Goal: Task Accomplishment & Management: Complete application form

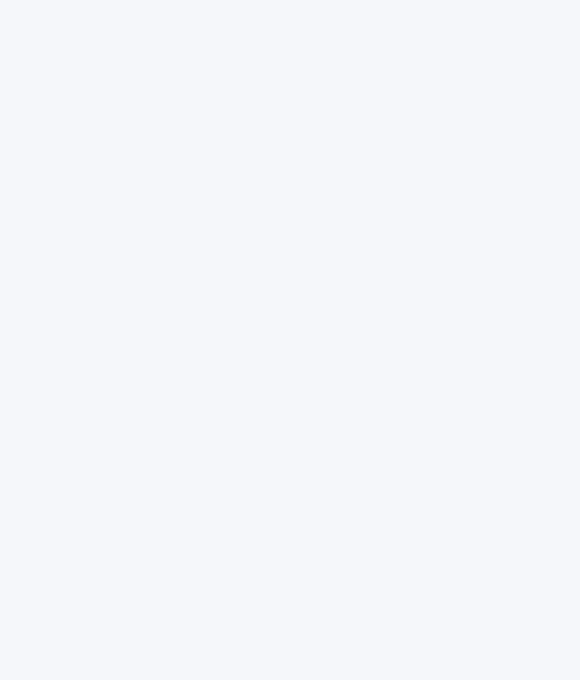
click at [11, 598] on div at bounding box center [290, 340] width 580 height 680
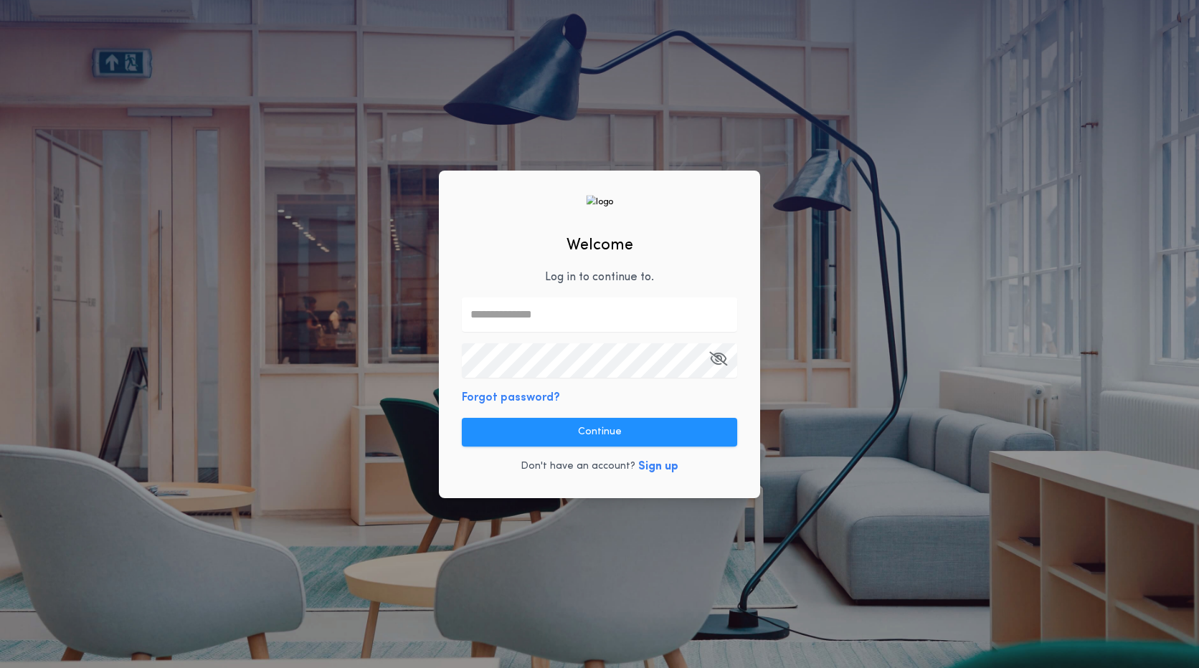
click at [557, 316] on input "text" at bounding box center [599, 315] width 275 height 34
type input "**********"
click at [715, 359] on icon "button" at bounding box center [718, 359] width 18 height 1
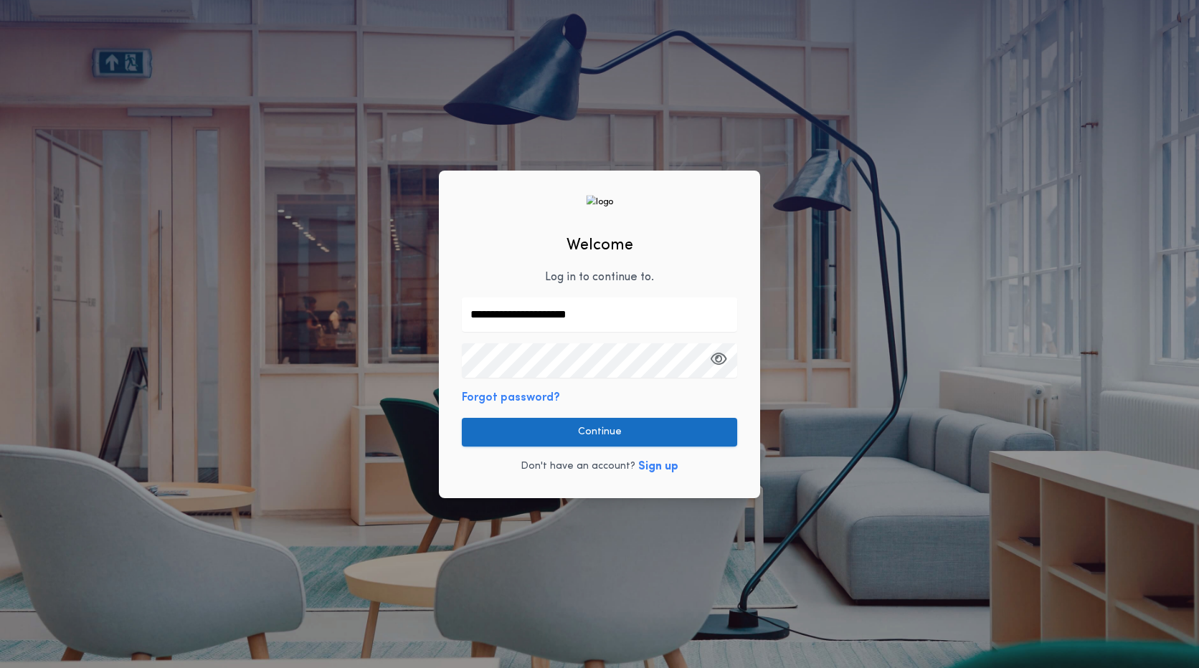
click at [695, 420] on button "Continue" at bounding box center [599, 432] width 275 height 29
click at [574, 435] on button "Continue" at bounding box center [599, 432] width 275 height 29
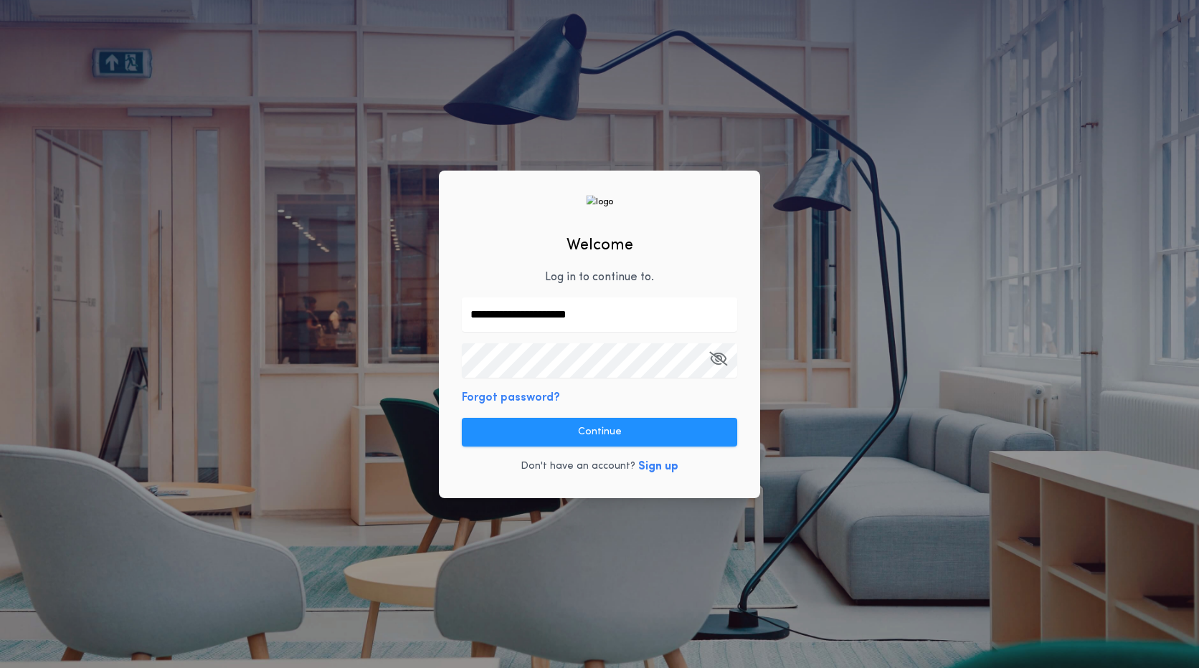
click at [720, 359] on icon "button" at bounding box center [718, 359] width 18 height 1
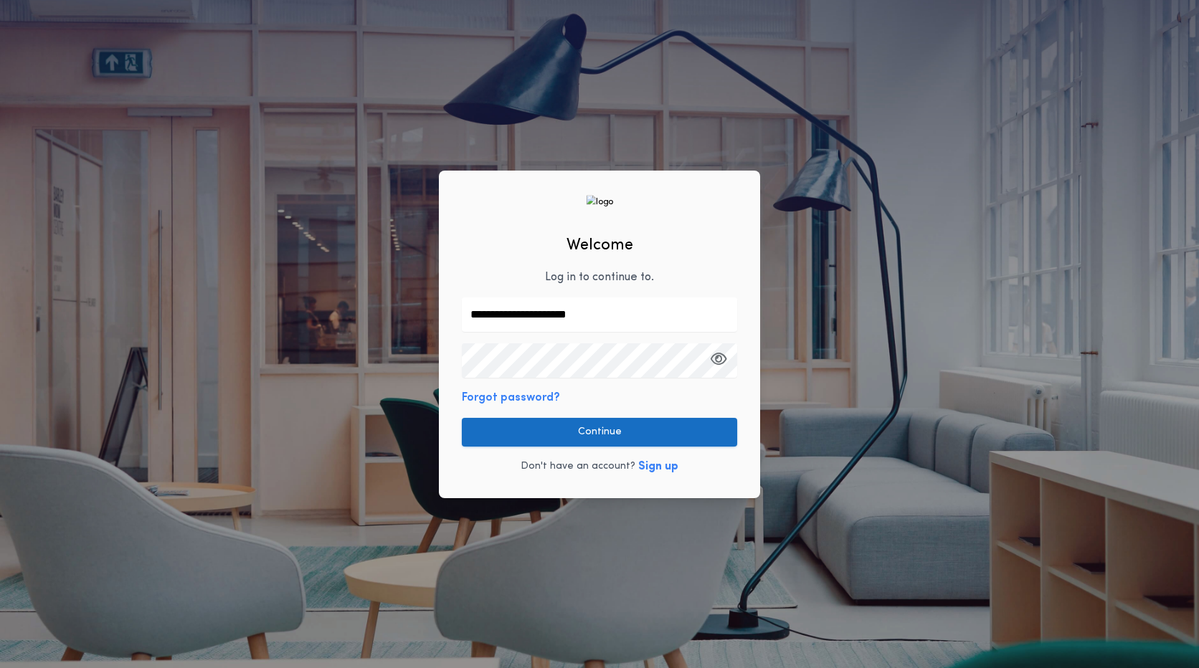
click at [628, 430] on button "Continue" at bounding box center [599, 432] width 275 height 29
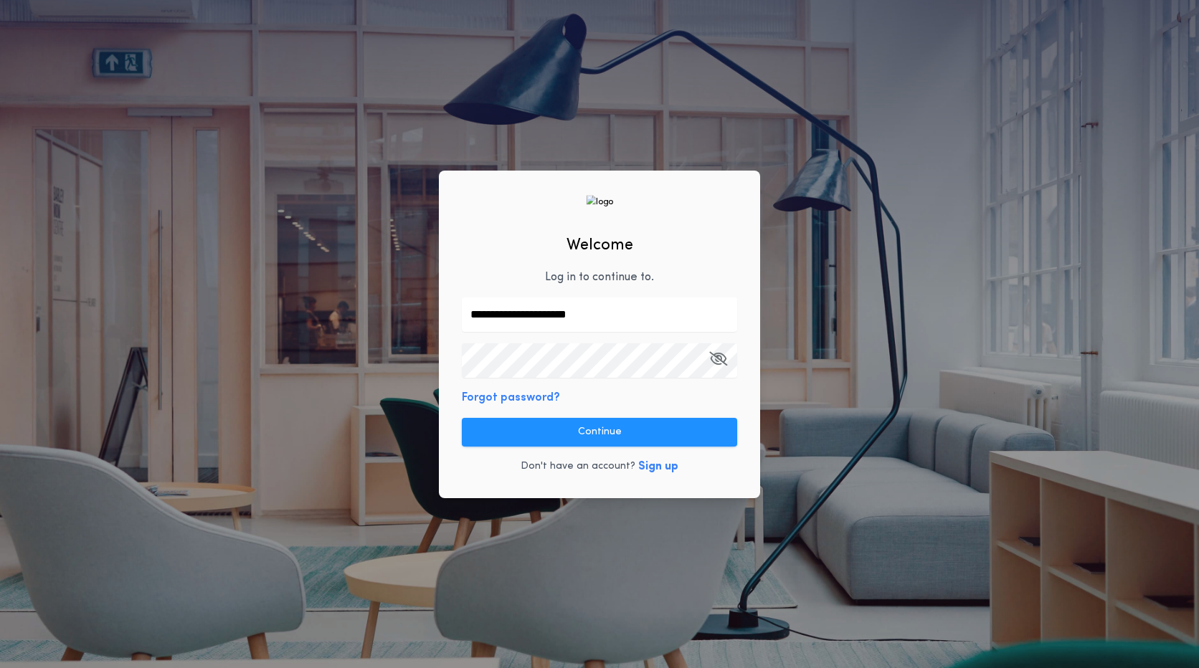
click at [628, 430] on button "Continue" at bounding box center [599, 432] width 275 height 29
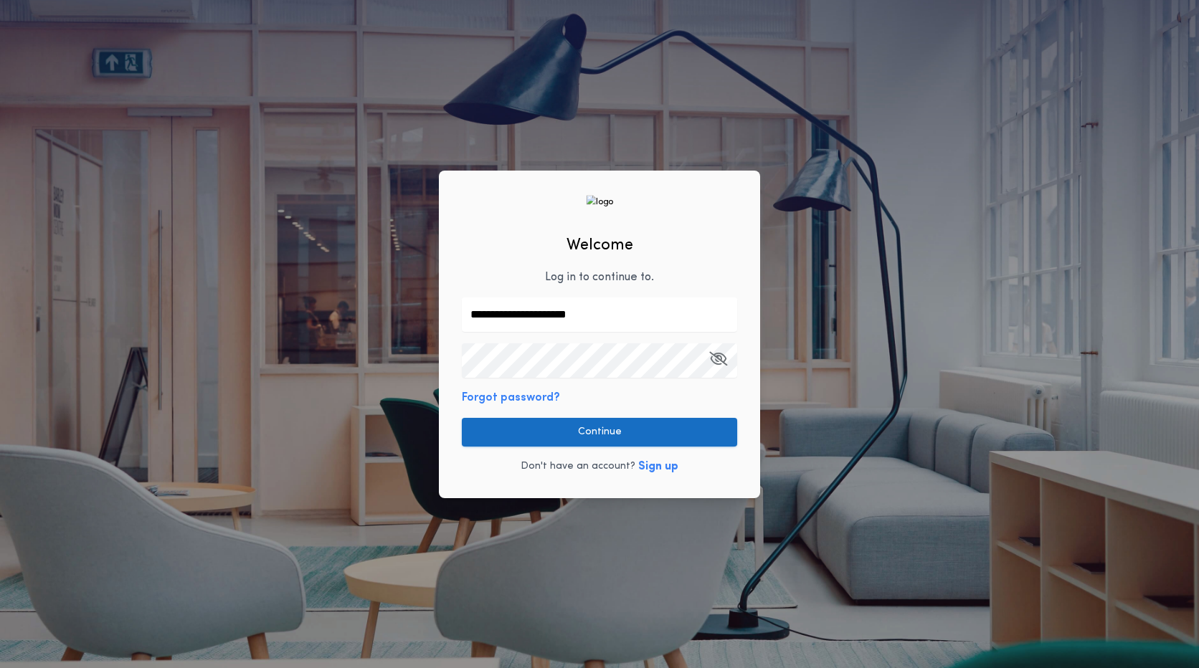
click at [630, 433] on button "Continue" at bounding box center [599, 432] width 275 height 29
click at [635, 432] on button "Continue" at bounding box center [599, 432] width 275 height 29
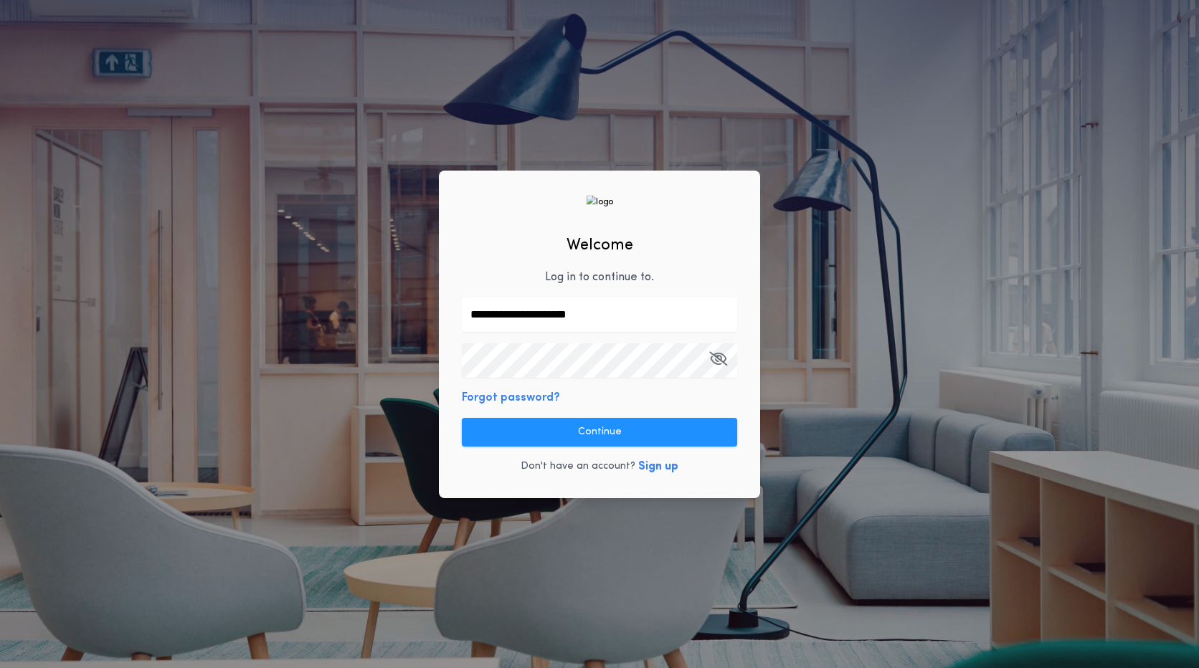
click at [720, 359] on icon "button" at bounding box center [718, 359] width 18 height 1
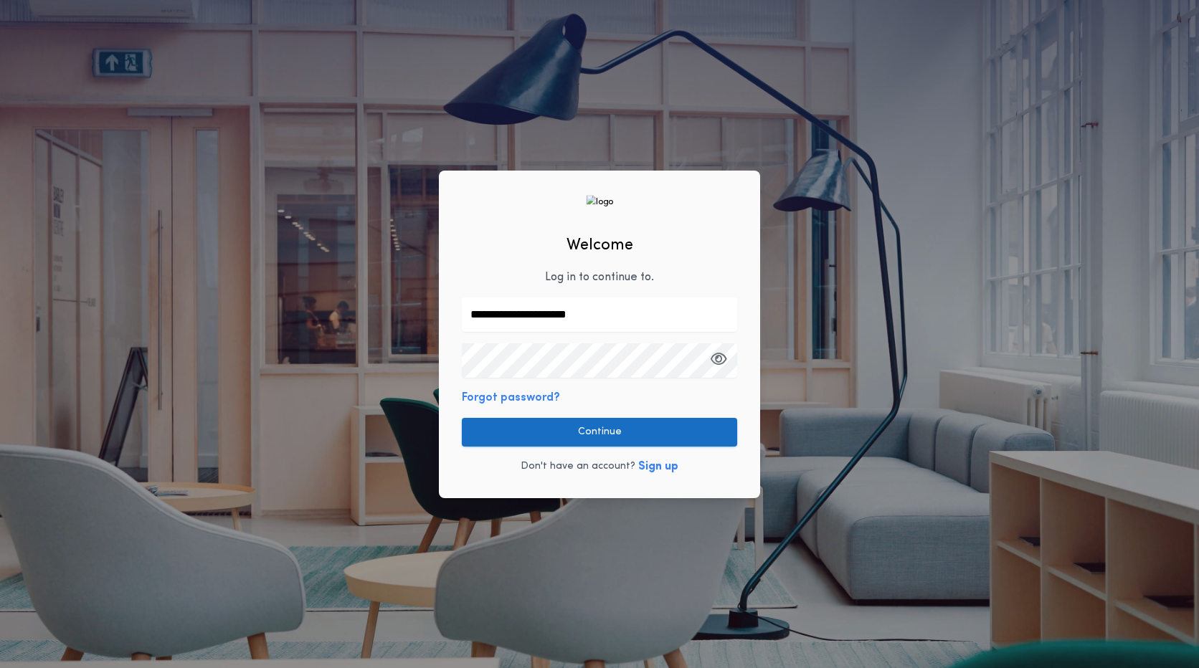
click at [661, 435] on button "Continue" at bounding box center [599, 432] width 275 height 29
